Goal: Task Accomplishment & Management: Manage account settings

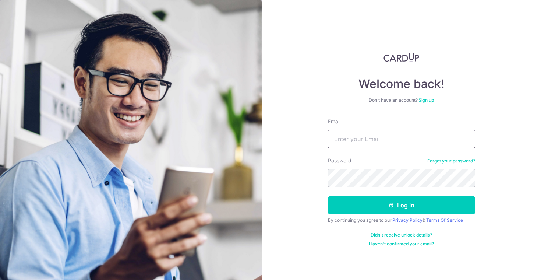
type input "[EMAIL_ADDRESS][DOMAIN_NAME]"
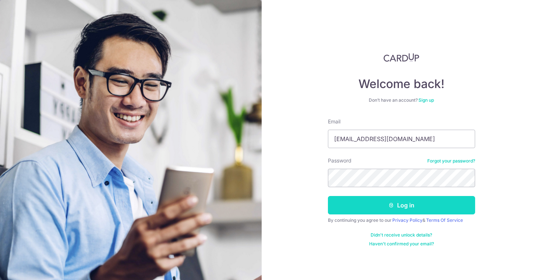
click at [384, 213] on button "Log in" at bounding box center [401, 205] width 147 height 18
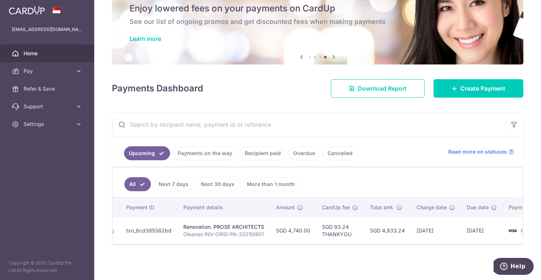
scroll to position [0, 86]
